Goal: Task Accomplishment & Management: Manage account settings

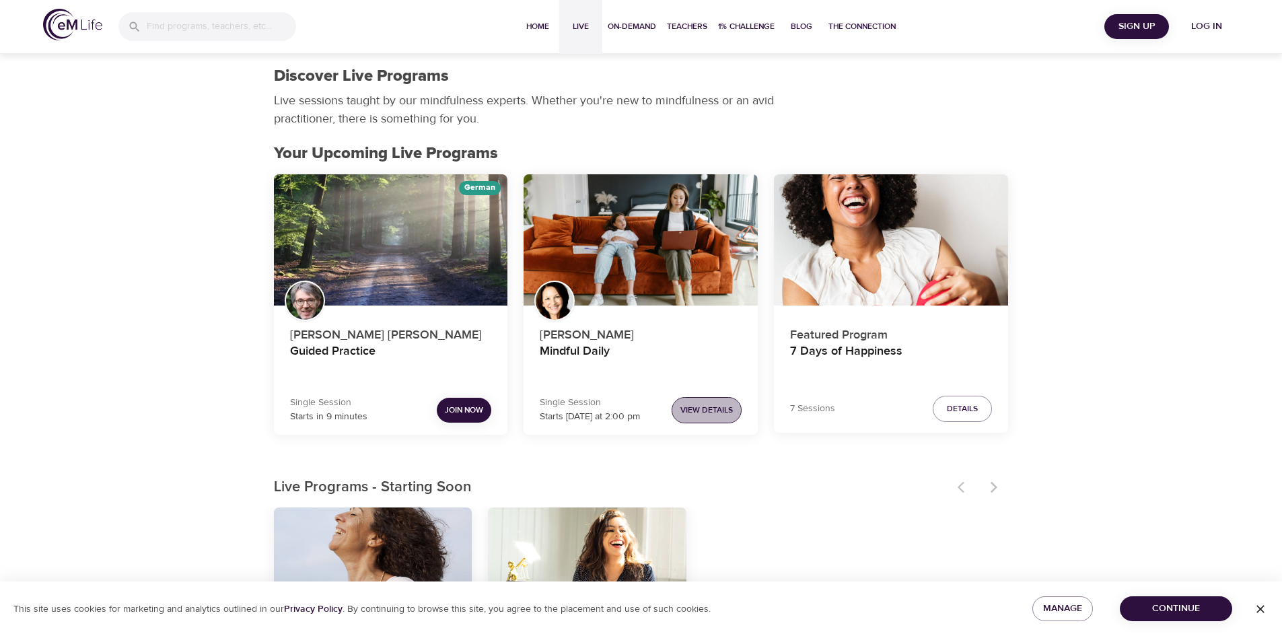
click at [683, 408] on span "View Details" at bounding box center [706, 410] width 52 height 14
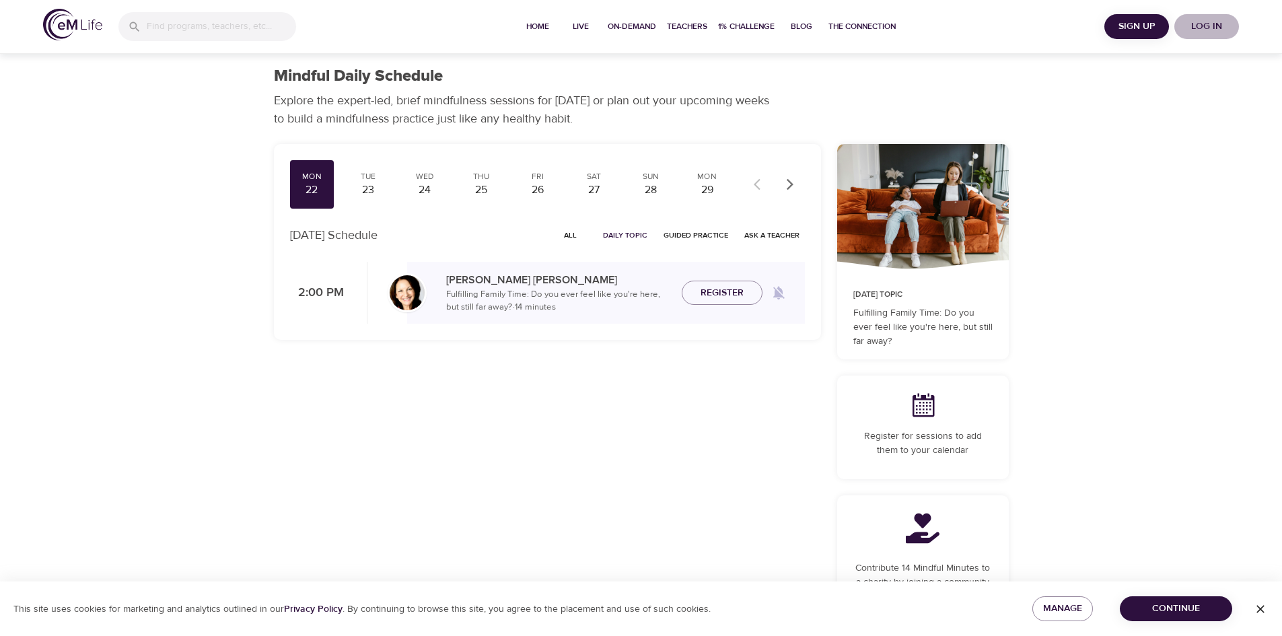
click at [1198, 28] on span "Log in" at bounding box center [1207, 26] width 54 height 17
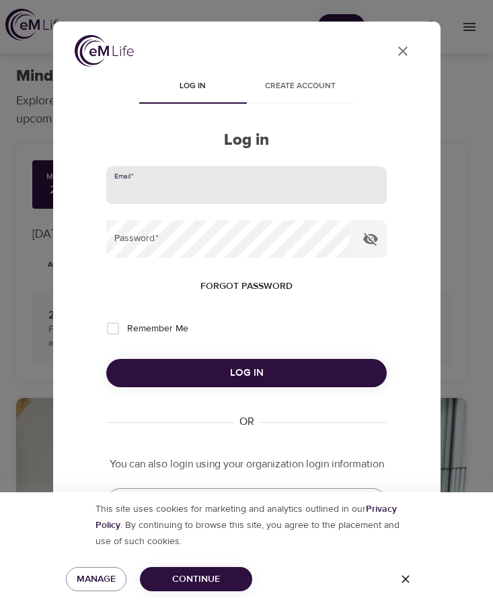
click at [220, 192] on input "email" at bounding box center [246, 185] width 280 height 38
type input "[EMAIL_ADDRESS][DOMAIN_NAME]"
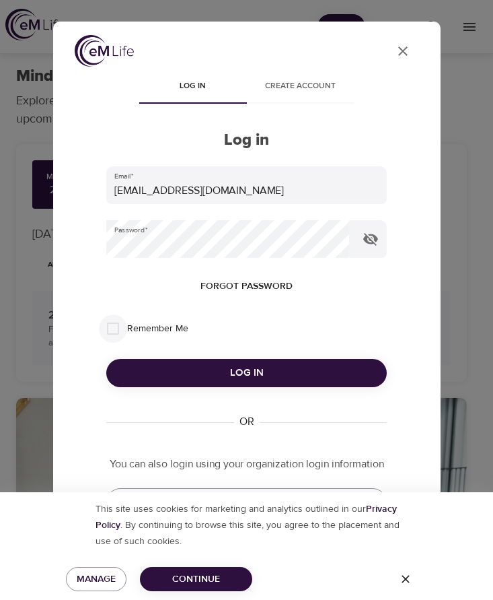
click at [108, 330] on input "Remember Me" at bounding box center [113, 328] width 28 height 28
checkbox input "true"
click at [165, 368] on span "Log in" at bounding box center [246, 372] width 248 height 17
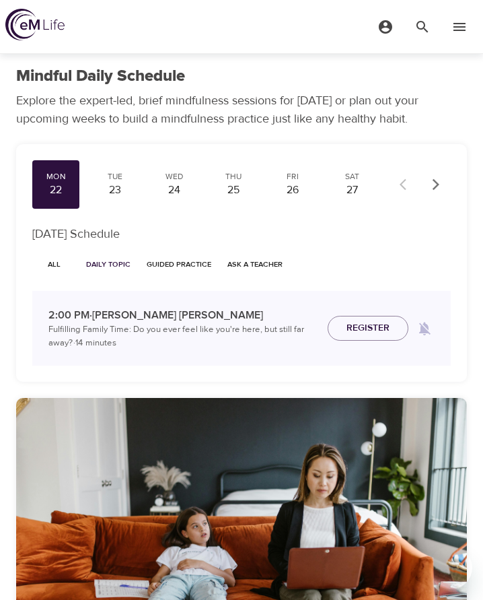
checkbox input "true"
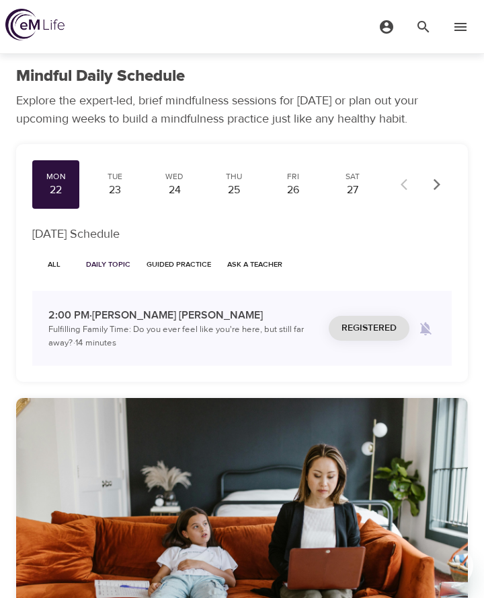
click at [472, 215] on div at bounding box center [477, 299] width 13 height 598
